Goal: Task Accomplishment & Management: Use online tool/utility

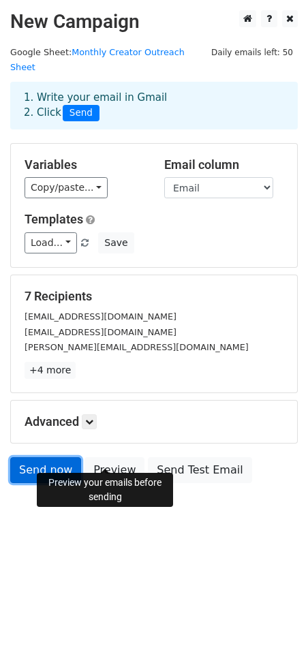
click at [39, 462] on link "Send now" at bounding box center [45, 470] width 71 height 26
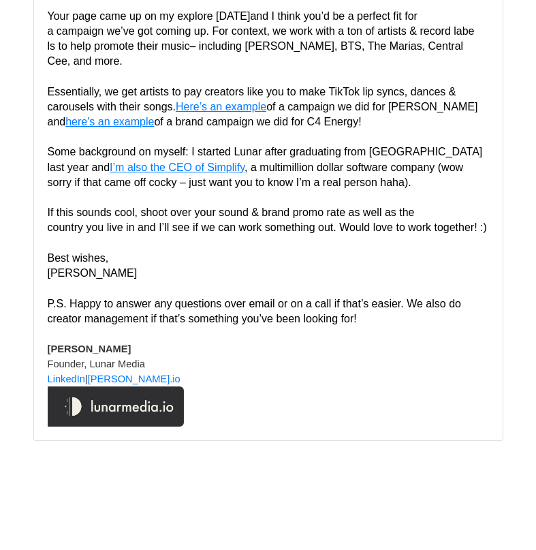
scroll to position [4136, 0]
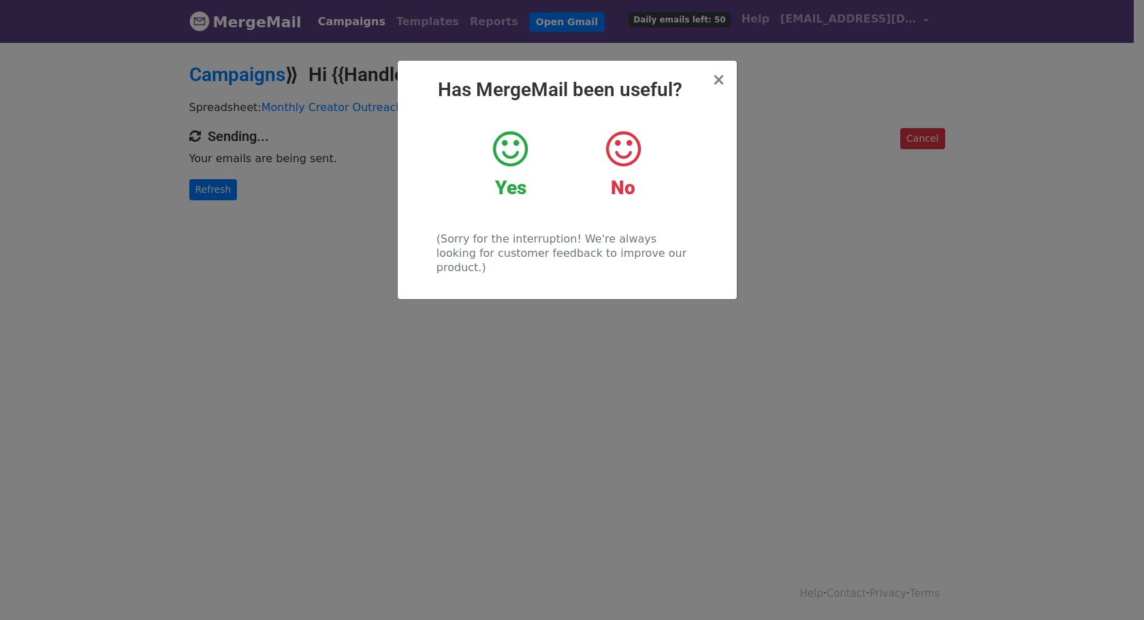
click at [500, 142] on icon at bounding box center [510, 149] width 35 height 41
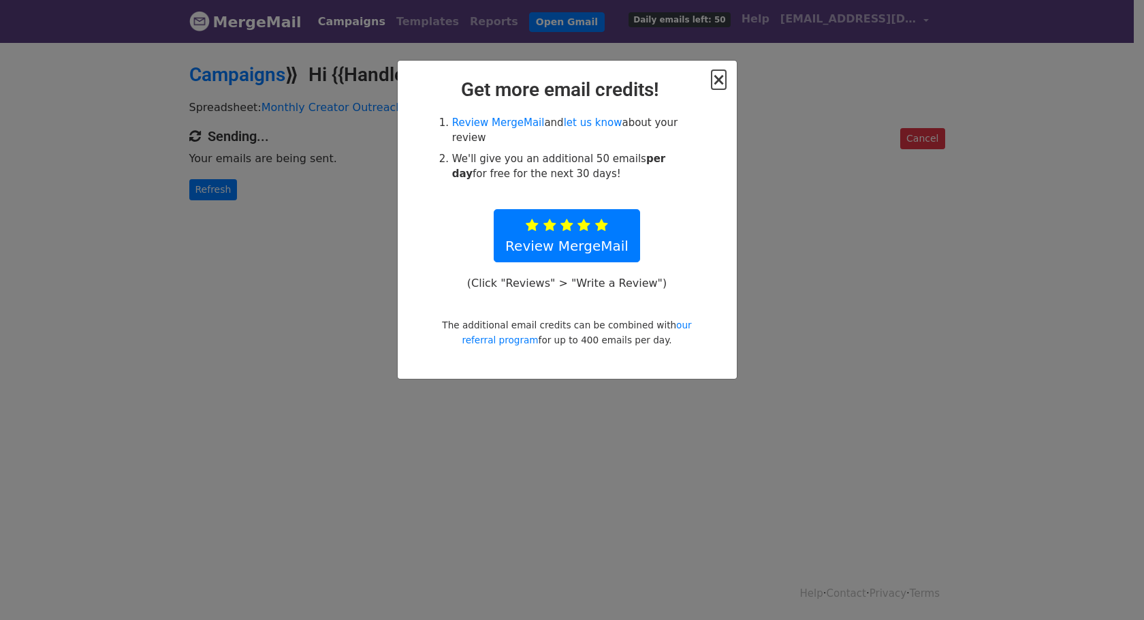
click at [723, 74] on span "×" at bounding box center [719, 79] width 14 height 19
